Goal: Browse casually: Explore the website without a specific task or goal

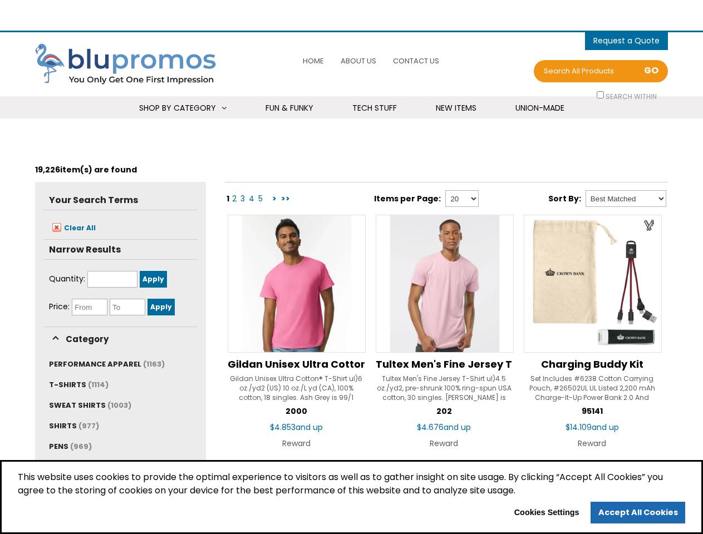
select select "Language Translate Widget"
click at [627, 41] on span "0 items - Cart" at bounding box center [627, 42] width 66 height 14
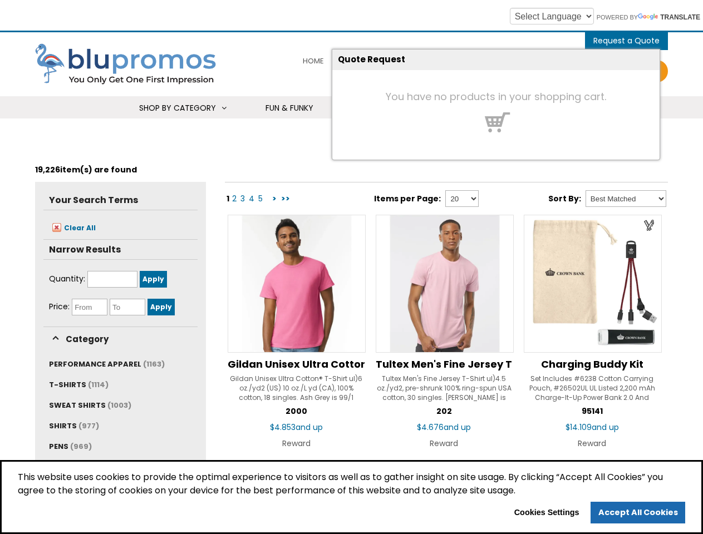
click at [601, 95] on h4 "You have no products in your shopping cart." at bounding box center [495, 96] width 327 height 11
click at [182, 108] on span "Shop By Category" at bounding box center [177, 107] width 77 height 11
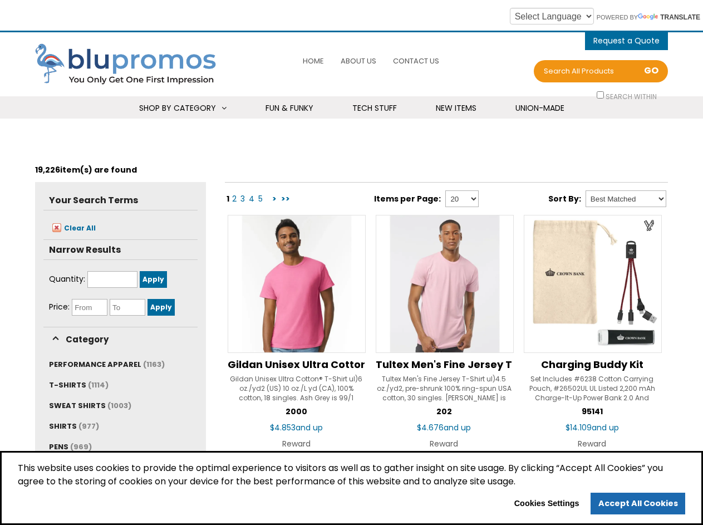
click at [0, 0] on li "Stationery Notebooks Spiral Bound Perfect Bound Hard Cover Soft Cover Leather J…" at bounding box center [0, 0] width 0 height 0
click at [0, 0] on link "Technology" at bounding box center [0, 0] width 0 height 0
click at [104, 364] on span "PERFORMANCE APPAREL" at bounding box center [95, 364] width 92 height 11
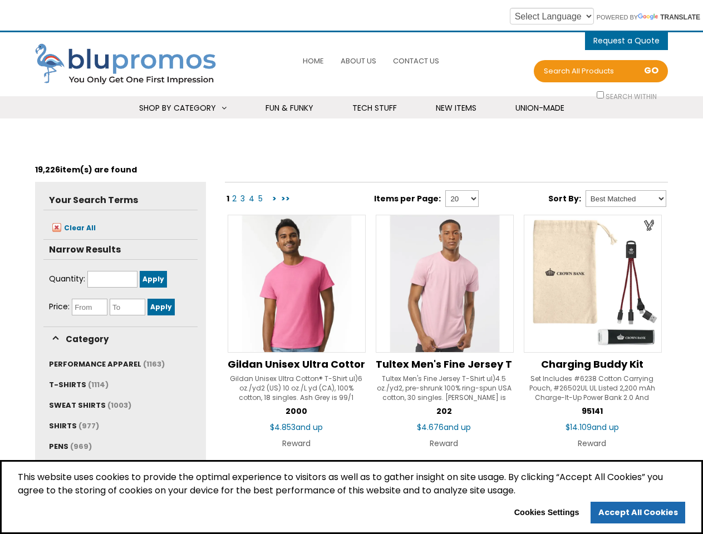
click at [76, 385] on span "T-SHIRTS" at bounding box center [67, 385] width 37 height 11
click at [87, 405] on span "SWEAT SHIRTS" at bounding box center [77, 405] width 57 height 11
click at [72, 426] on span "SHIRTS" at bounding box center [63, 426] width 28 height 11
click at [70, 447] on span "(969)" at bounding box center [81, 447] width 22 height 11
